Goal: Check status: Check status

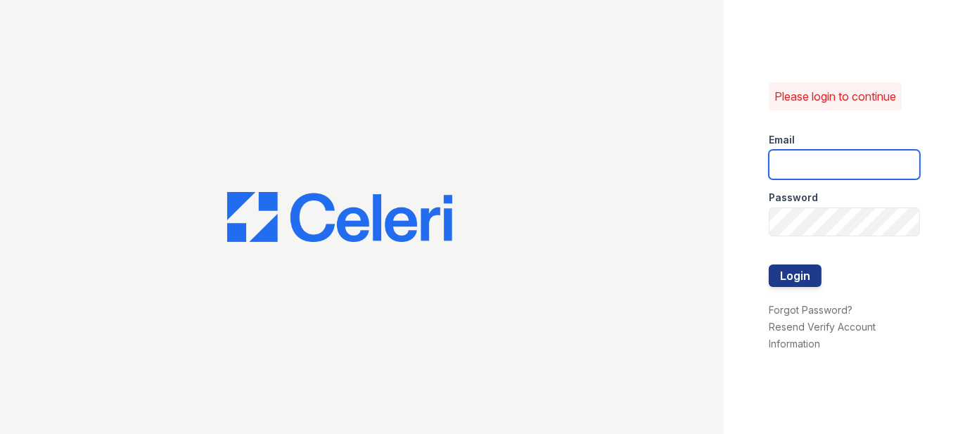
type input "[EMAIL_ADDRESS][DOMAIN_NAME]"
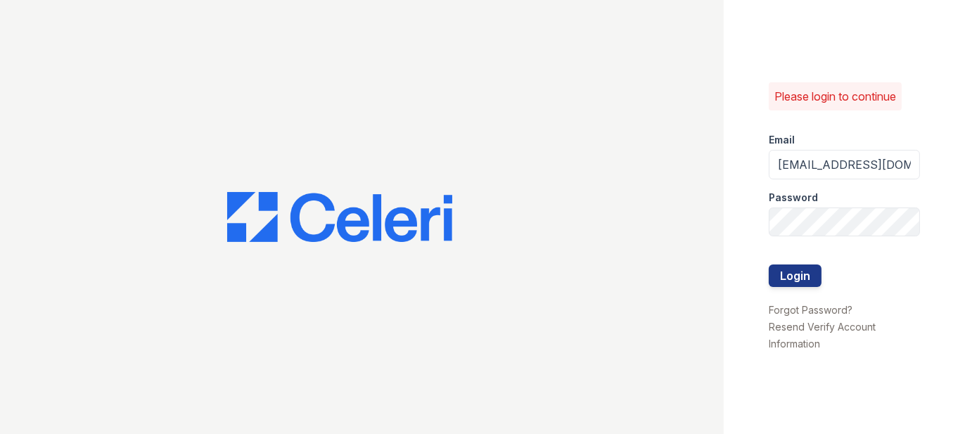
click at [805, 292] on div at bounding box center [844, 294] width 151 height 14
click at [803, 281] on button "Login" at bounding box center [795, 275] width 53 height 23
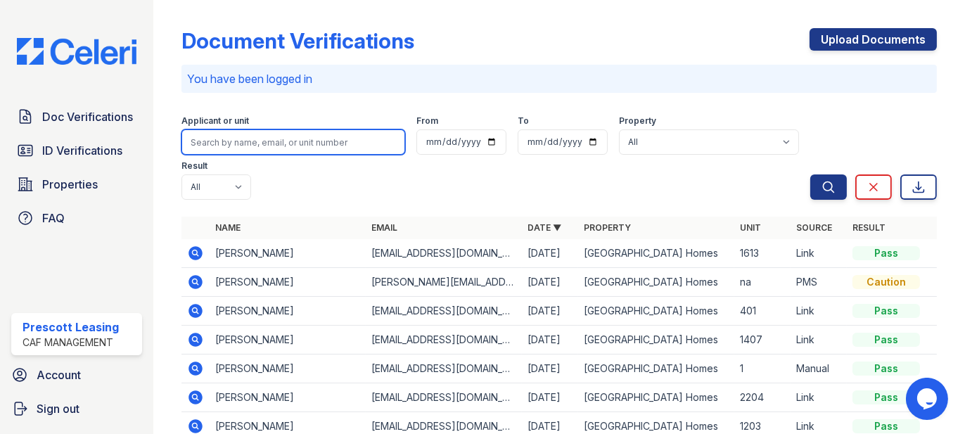
click at [222, 143] on input "search" at bounding box center [293, 141] width 224 height 25
type input "burcie"
click at [810, 174] on button "Search" at bounding box center [828, 186] width 37 height 25
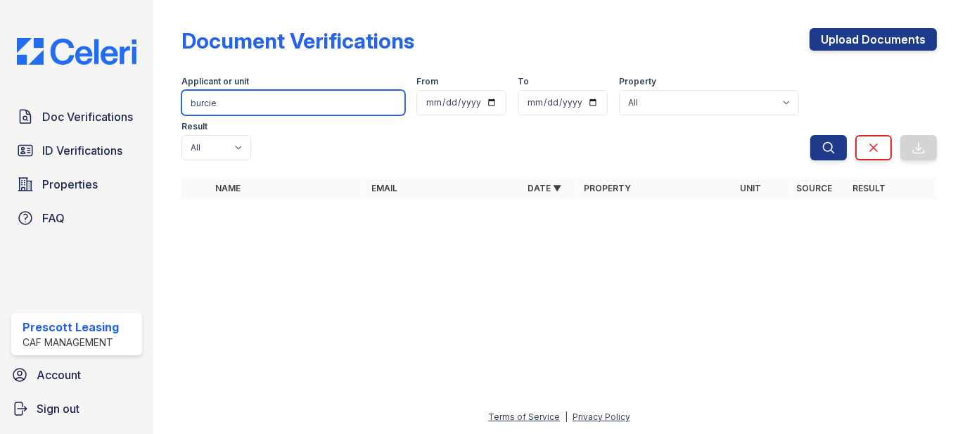
click at [253, 103] on input "burcie" at bounding box center [293, 102] width 224 height 25
type input "b"
type input "burcie"
click at [810, 135] on button "Search" at bounding box center [828, 147] width 37 height 25
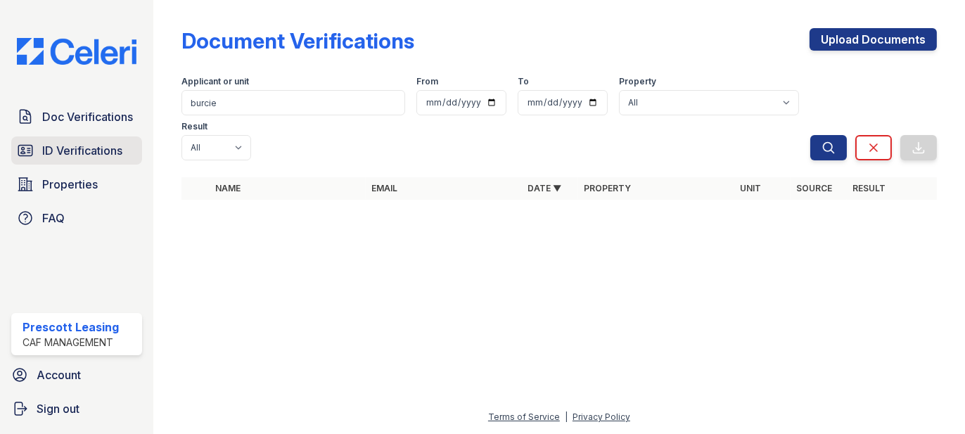
click at [70, 156] on span "ID Verifications" at bounding box center [82, 150] width 80 height 17
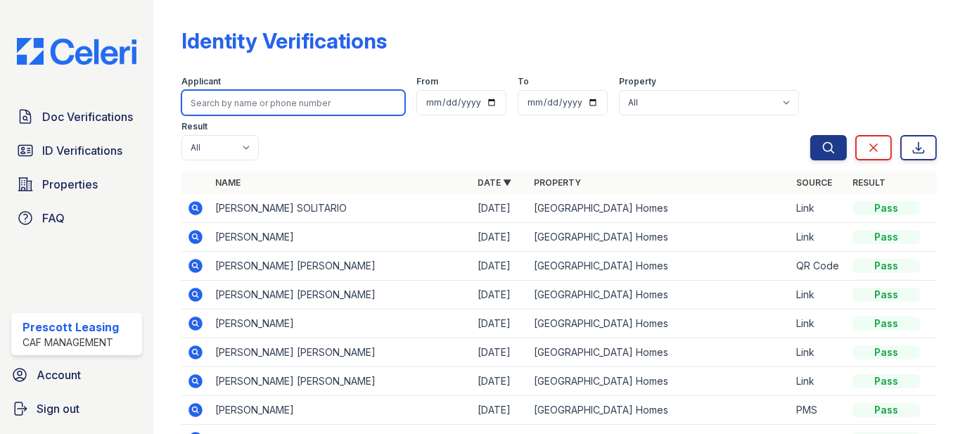
click at [236, 102] on input "search" at bounding box center [293, 102] width 224 height 25
type input "burcie"
click at [810, 135] on button "Search" at bounding box center [828, 147] width 37 height 25
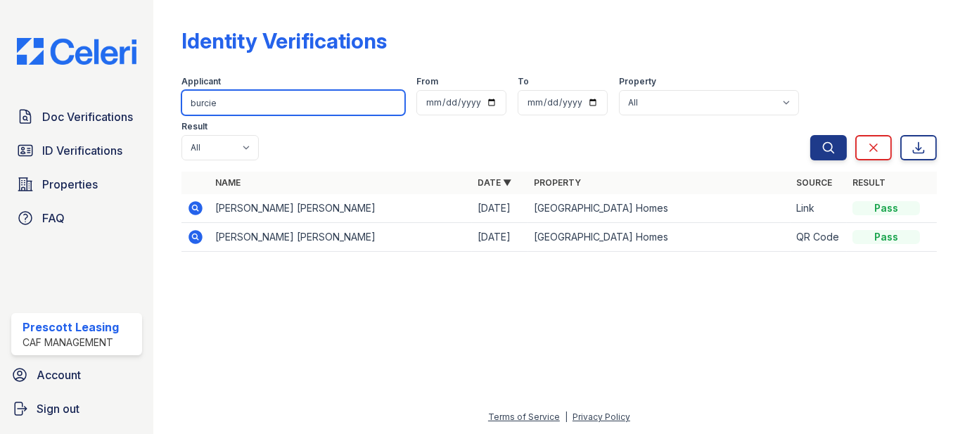
click at [305, 99] on input "burcie" at bounding box center [293, 102] width 224 height 25
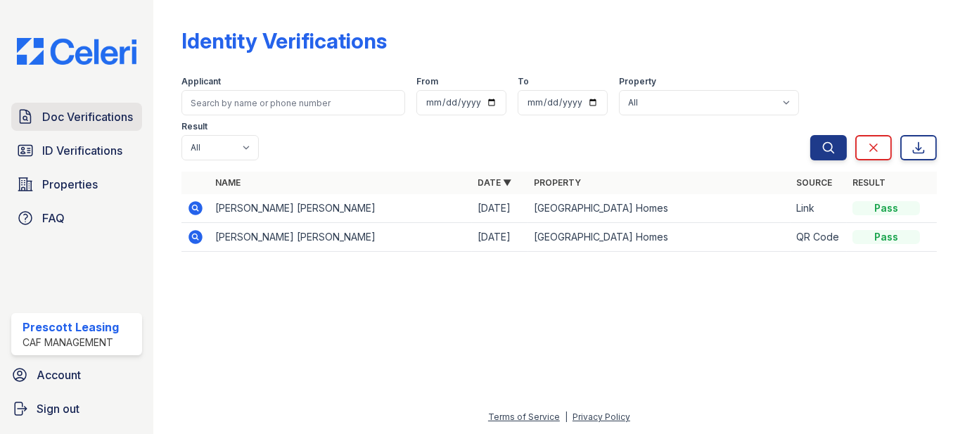
click at [74, 119] on span "Doc Verifications" at bounding box center [87, 116] width 91 height 17
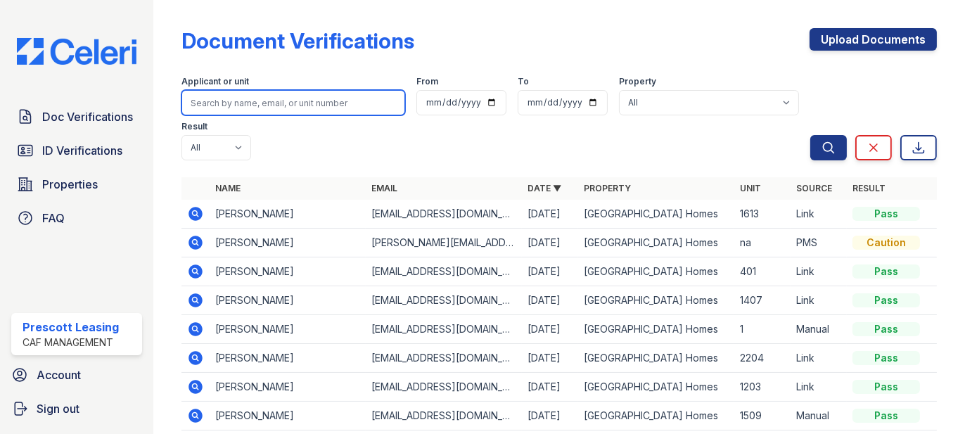
click at [235, 103] on input "search" at bounding box center [293, 102] width 224 height 25
type input "brandon"
click at [810, 135] on button "Search" at bounding box center [828, 147] width 37 height 25
